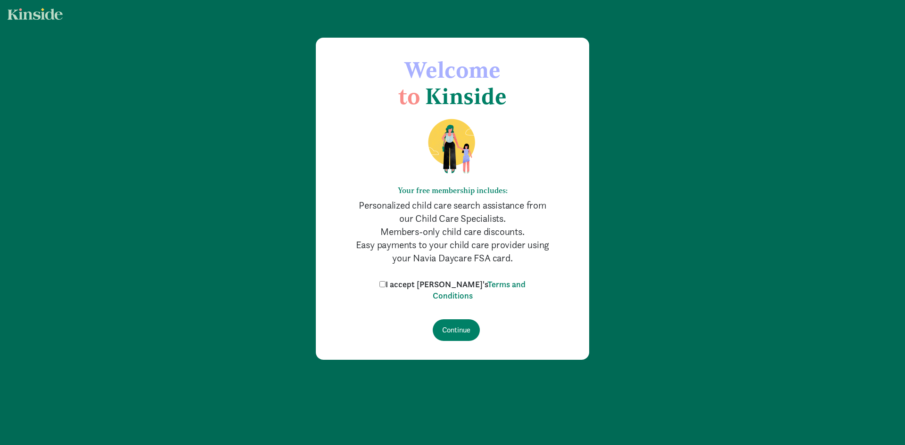
click at [386, 283] on input "I accept [PERSON_NAME]'s Terms and Conditions" at bounding box center [382, 284] width 6 height 6
checkbox input "true"
drag, startPoint x: 460, startPoint y: 325, endPoint x: 468, endPoint y: 326, distance: 8.1
click at [462, 325] on input "Continue" at bounding box center [456, 331] width 47 height 22
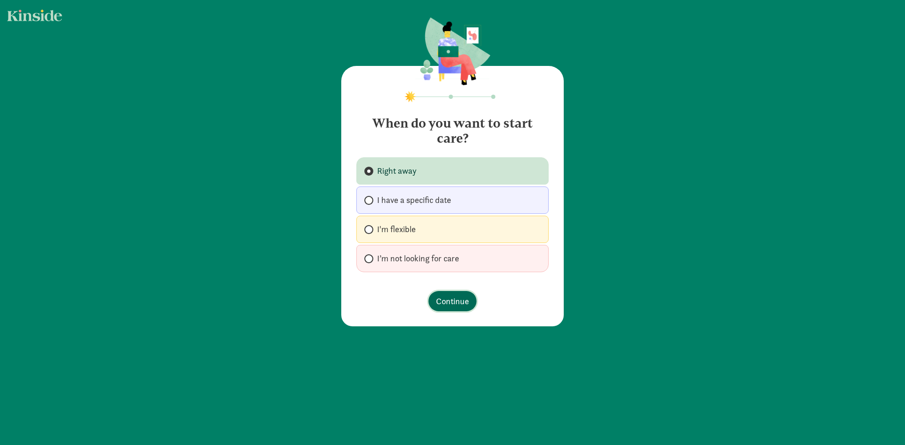
click at [436, 299] on span "Continue" at bounding box center [452, 301] width 33 height 13
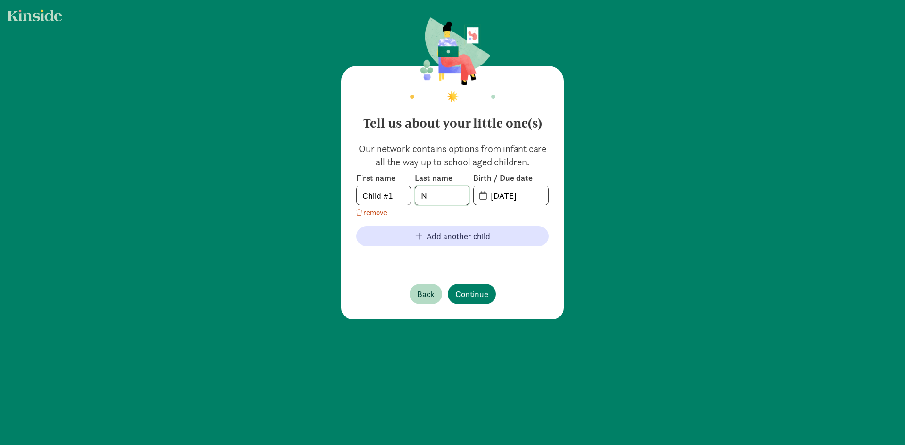
click at [434, 200] on input "N" at bounding box center [442, 195] width 54 height 19
click at [525, 194] on input "08-09-2025" at bounding box center [516, 195] width 63 height 19
click at [512, 195] on input "08-09-2025" at bounding box center [516, 195] width 63 height 19
drag, startPoint x: 487, startPoint y: 196, endPoint x: 556, endPoint y: 201, distance: 69.0
click at [556, 201] on div "Tell us about your little one(s) Our network contains options from infant care …" at bounding box center [452, 193] width 222 height 254
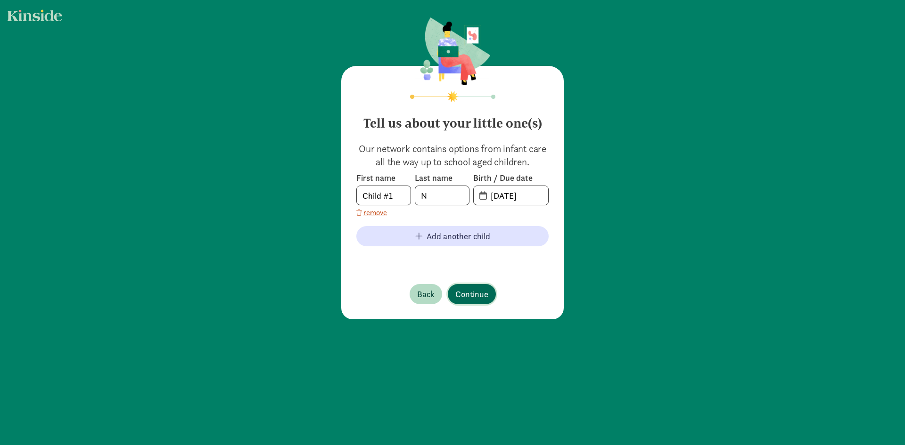
click at [464, 291] on span "Continue" at bounding box center [471, 294] width 33 height 13
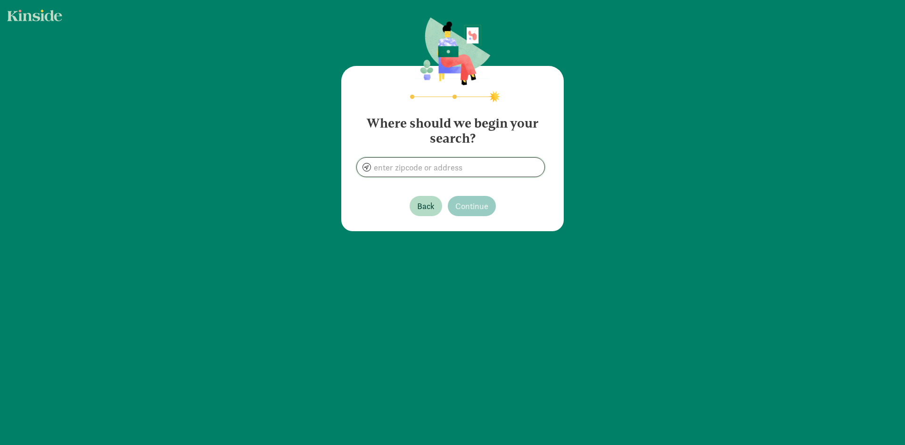
click at [458, 169] on input at bounding box center [451, 167] width 188 height 19
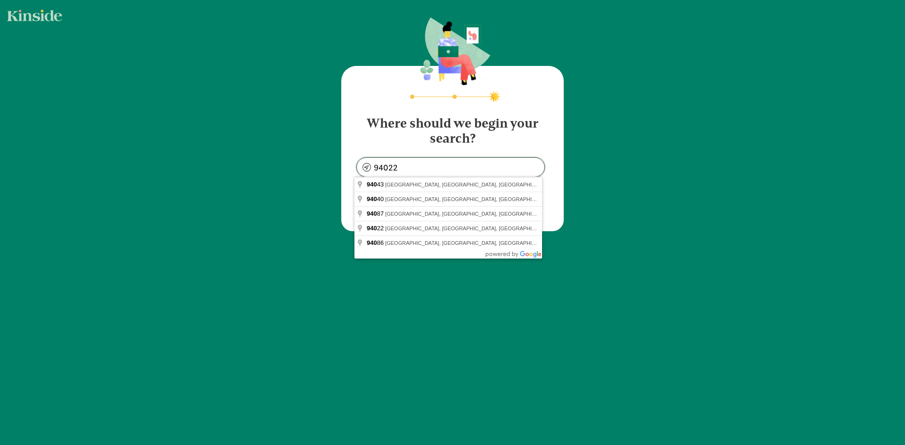
type input "Los Altos, CA 94022, USA"
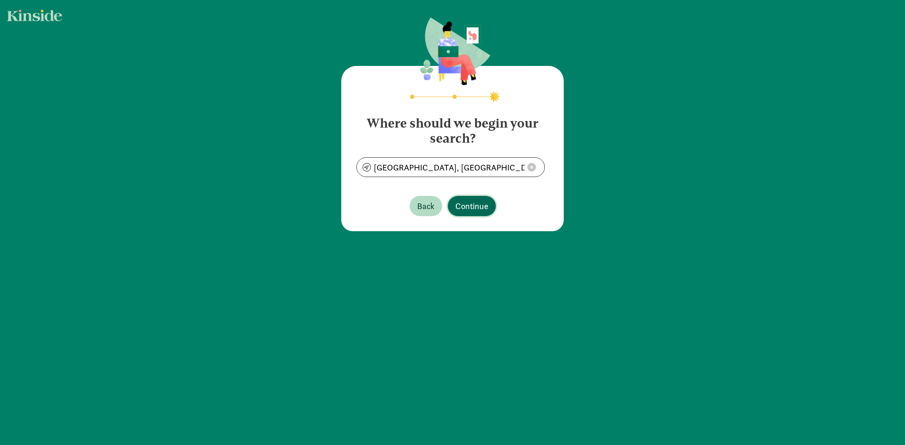
click at [472, 200] on span "Continue" at bounding box center [471, 206] width 33 height 13
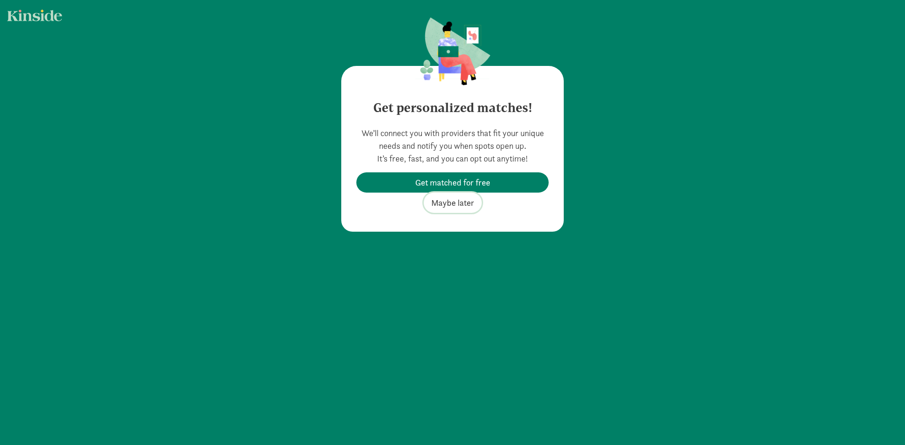
click at [460, 201] on span "Maybe later" at bounding box center [452, 203] width 43 height 13
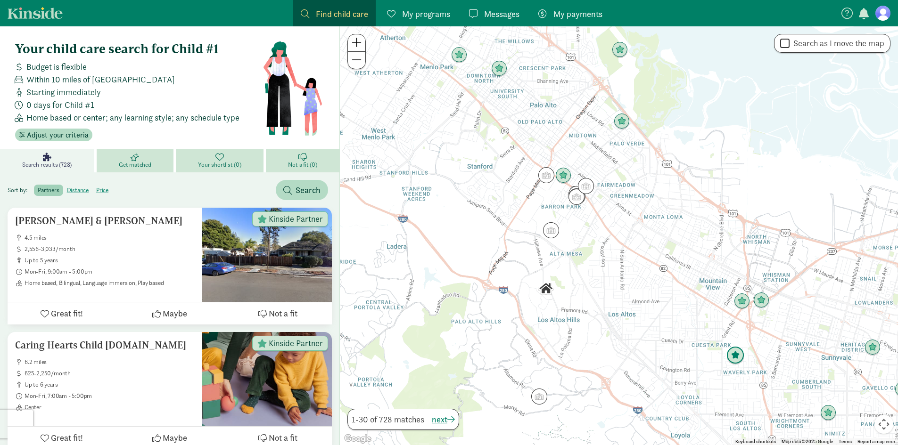
click at [739, 357] on img "Click to see details" at bounding box center [735, 356] width 18 height 18
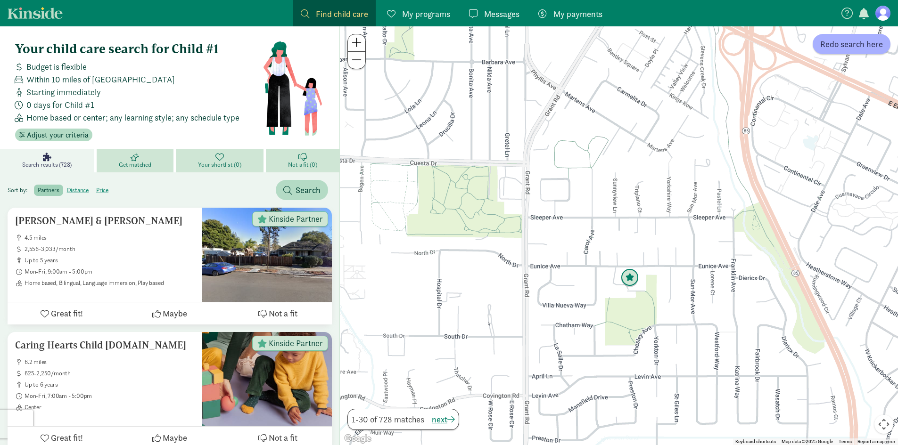
click at [628, 277] on img "Click to see details" at bounding box center [630, 278] width 18 height 18
click at [631, 279] on img "Click to see details" at bounding box center [630, 278] width 18 height 18
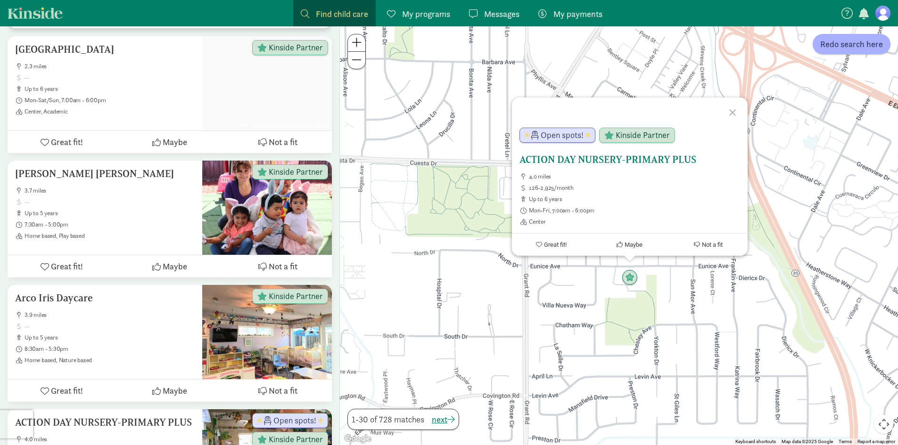
scroll to position [801, 0]
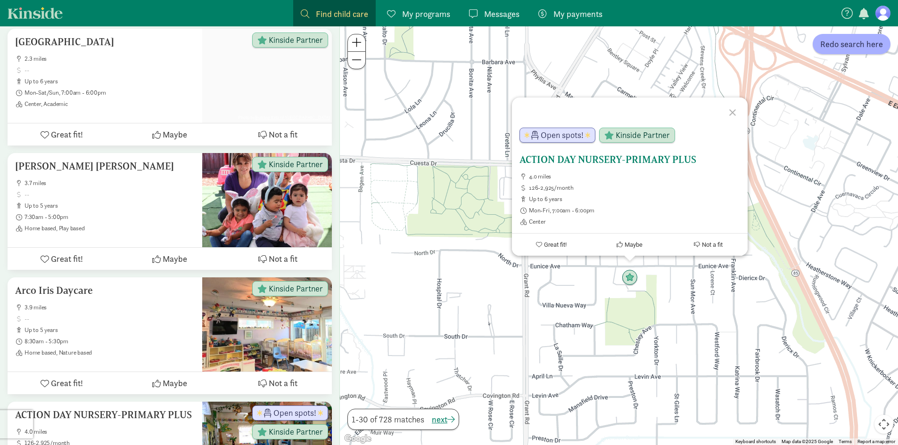
click at [651, 133] on span "Kinside Partner" at bounding box center [643, 135] width 54 height 8
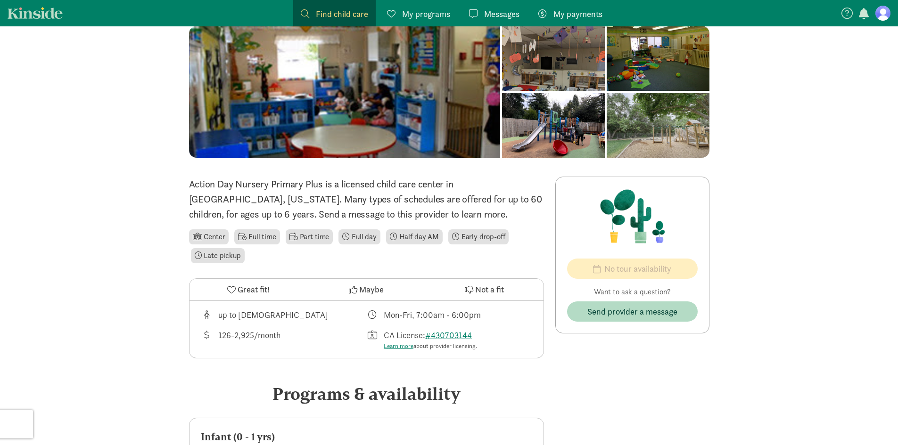
scroll to position [66, 0]
